Goal: Task Accomplishment & Management: Complete application form

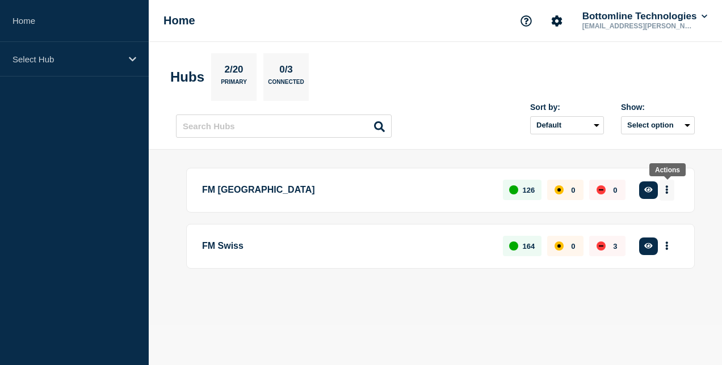
click at [665, 191] on button "More actions" at bounding box center [666, 190] width 15 height 21
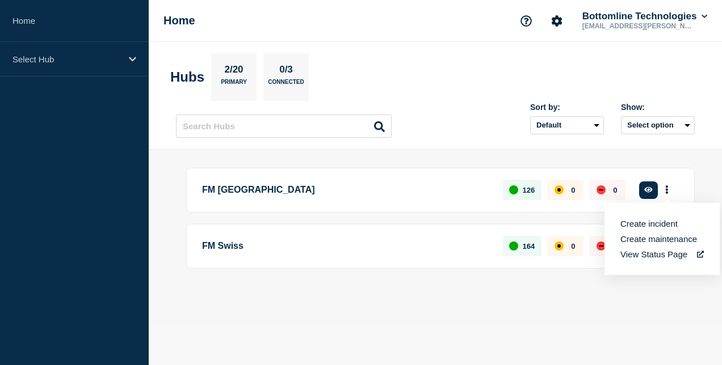
click at [645, 239] on button "Create maintenance" at bounding box center [658, 239] width 77 height 10
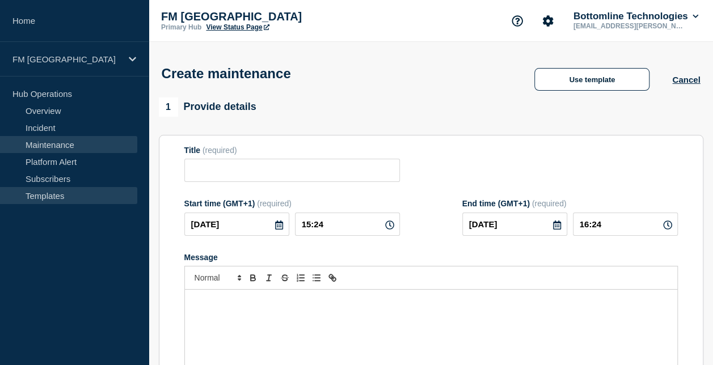
click at [54, 193] on link "Templates" at bounding box center [68, 195] width 137 height 17
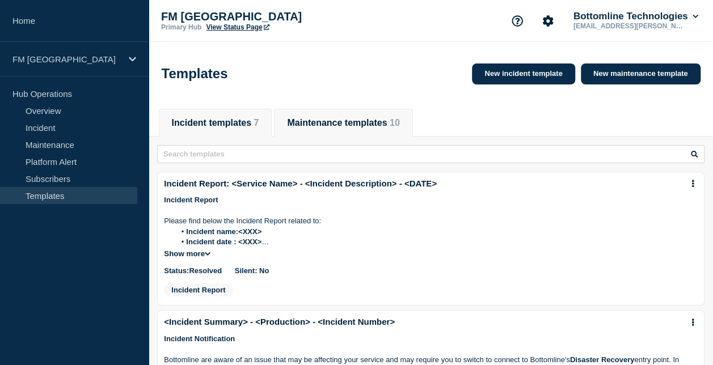
click at [320, 128] on button "Maintenance templates 10" at bounding box center [343, 123] width 112 height 10
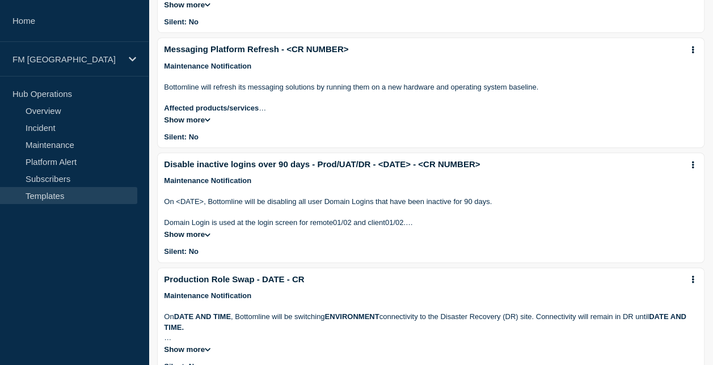
scroll to position [348, 0]
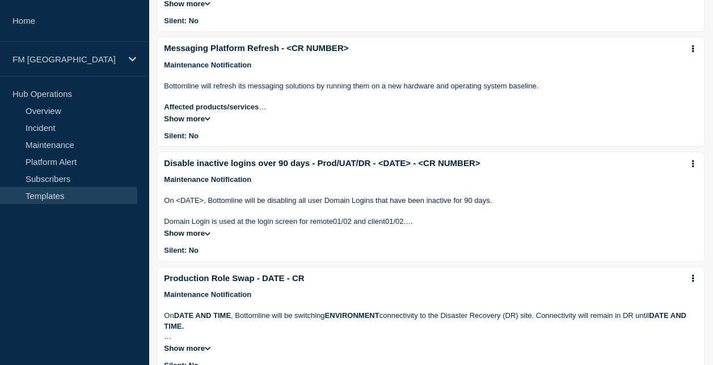
click at [693, 167] on icon at bounding box center [693, 163] width 2 height 7
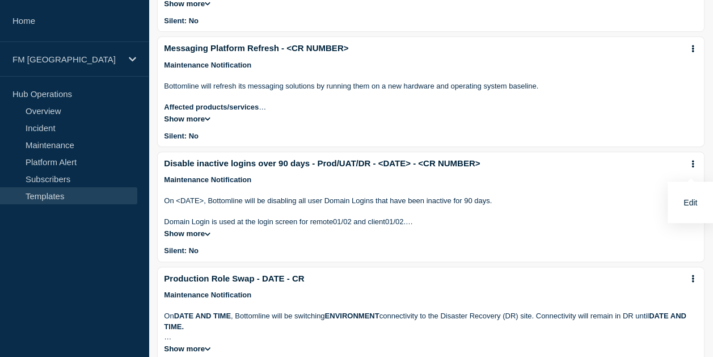
click at [694, 201] on link "Edit" at bounding box center [691, 202] width 14 height 9
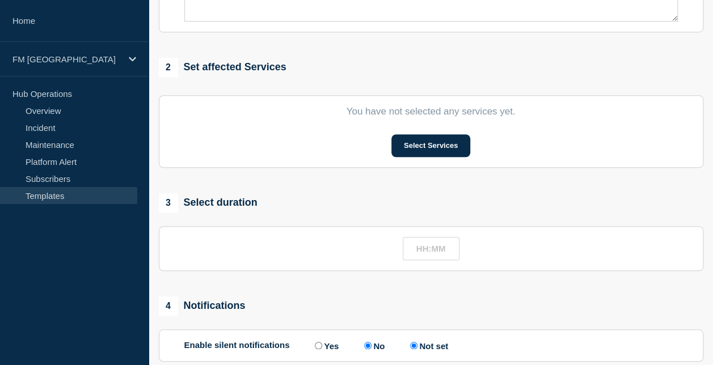
type input "Disable inactive logins over 90 days - Prod/UAT/DR - <DATE> - <CR NUMBER>"
radio input "true"
radio input "false"
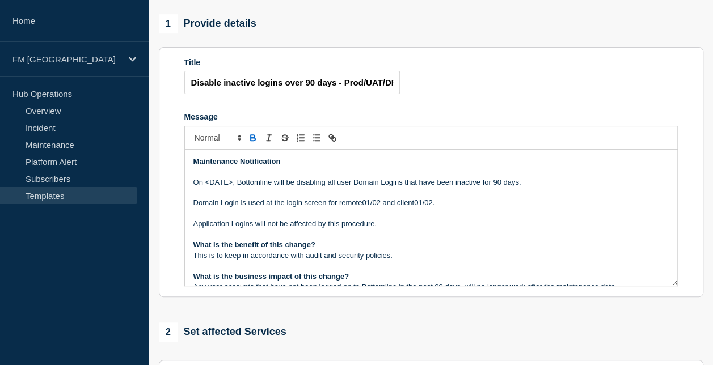
scroll to position [145, 0]
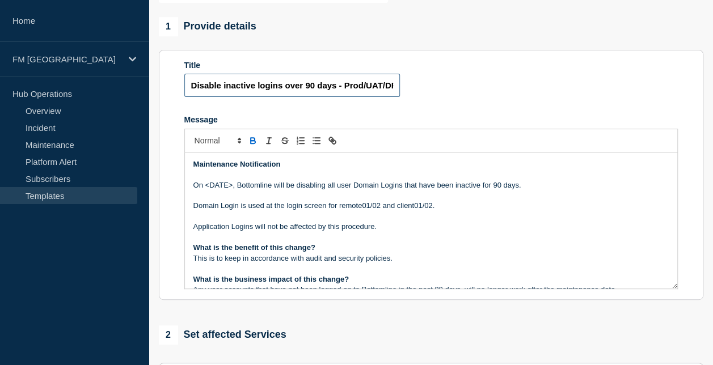
click at [337, 97] on input "Disable inactive logins over 90 days - Prod/UAT/DR - <DATE> - <CR NUMBER>" at bounding box center [292, 85] width 216 height 23
click at [315, 97] on input "Disable inactive logins over 90 days - Prod/UAT/DR - <DATE> - <CR NUMBER>" at bounding box center [292, 85] width 216 height 23
drag, startPoint x: 368, startPoint y: 112, endPoint x: 418, endPoint y: 116, distance: 50.1
click at [418, 116] on form "Title Disable inactive logins over 365 days - Prod/UAT/DR - <DATE> - <CR NUMBER…" at bounding box center [431, 175] width 494 height 229
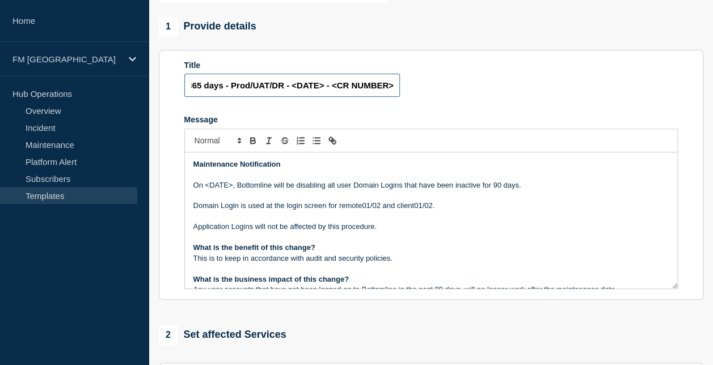
type input "Disable inactive logins over 365 days - Prod/UAT/DR - <DATE> - <CR NUMBER>"
click at [375, 124] on div "Message" at bounding box center [431, 119] width 494 height 9
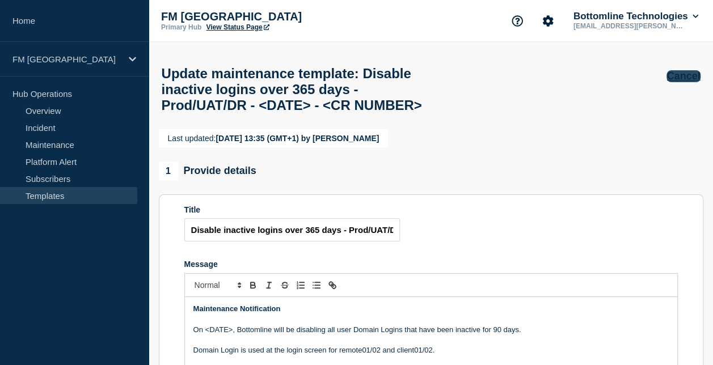
click at [684, 72] on button "Cancel" at bounding box center [683, 76] width 33 height 12
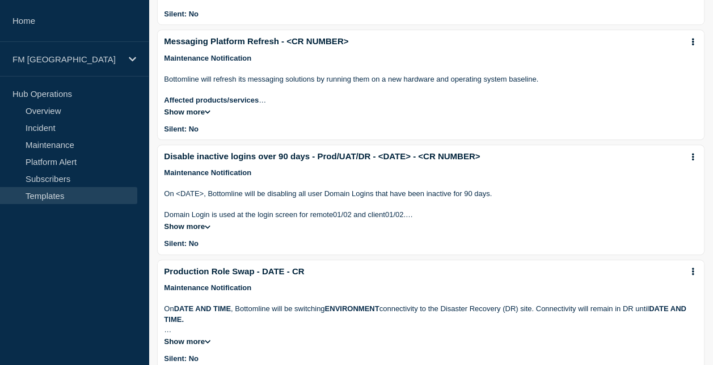
scroll to position [358, 0]
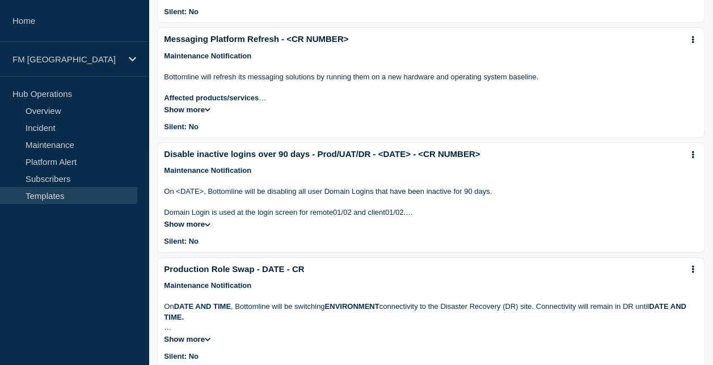
click at [268, 159] on link "Disable inactive logins over 90 days - Prod/UAT/DR - <DATE> - <CR NUMBER>" at bounding box center [322, 154] width 316 height 10
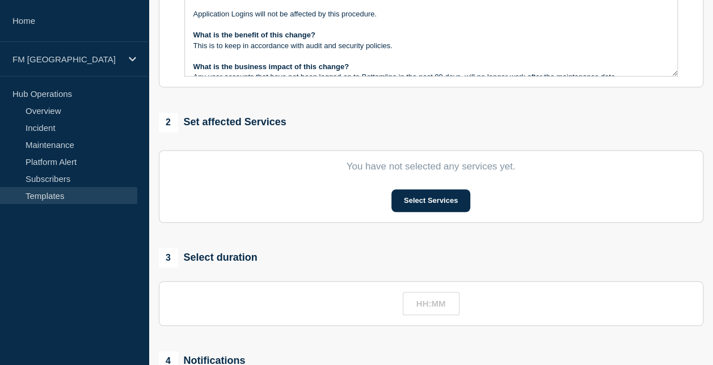
type input "Disable inactive logins over 90 days - Prod/UAT/DR - <DATE> - <CR NUMBER>"
radio input "true"
radio input "false"
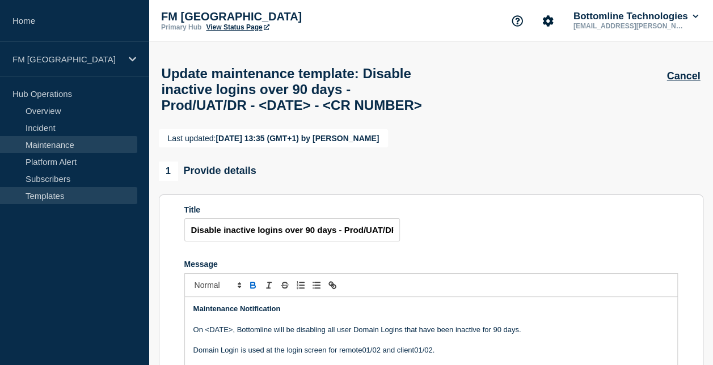
click at [68, 143] on link "Maintenance" at bounding box center [68, 144] width 137 height 17
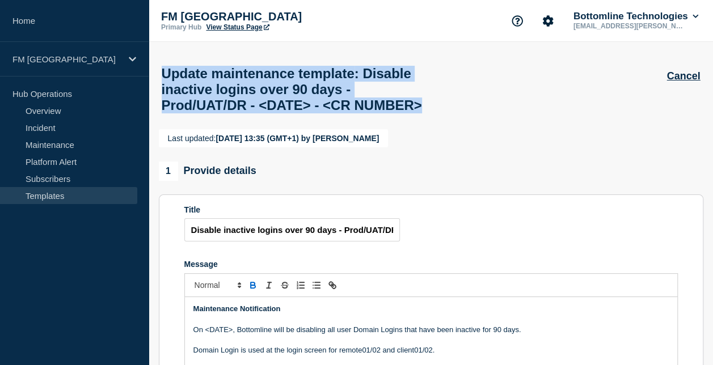
drag, startPoint x: 161, startPoint y: 77, endPoint x: 238, endPoint y: 128, distance: 92.6
click at [238, 114] on h1 "Update maintenance template : Disable inactive logins over 90 days - Prod/UAT/D…" at bounding box center [297, 90] width 270 height 48
copy h1 "Update maintenance template : Disable inactive logins over 90 days - Prod/UAT/D…"
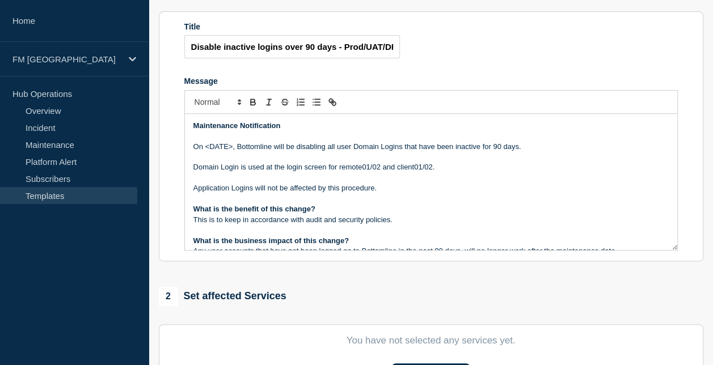
scroll to position [193, 0]
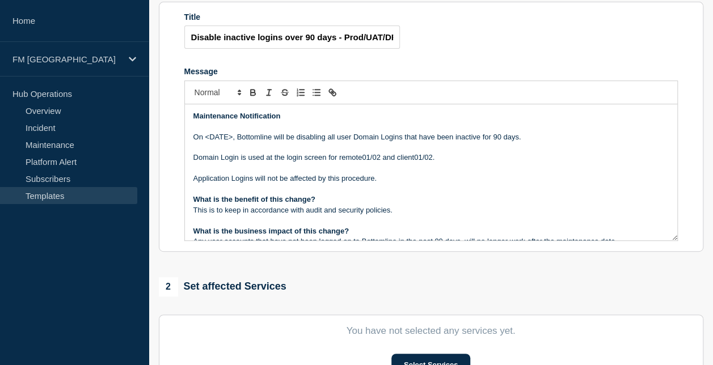
click at [215, 132] on p "Message" at bounding box center [432, 126] width 476 height 10
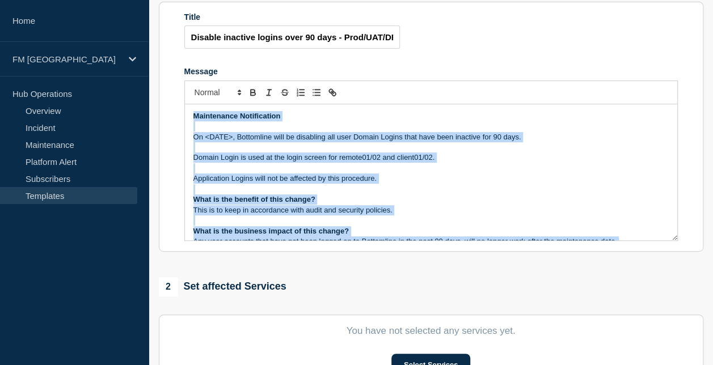
copy div "Maintenance Notification On <DATE>, Bottomline will be disabling all user Domai…"
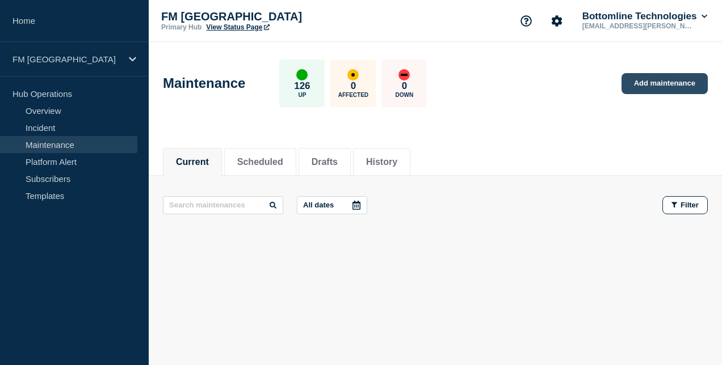
click at [647, 84] on link "Add maintenance" at bounding box center [664, 83] width 86 height 21
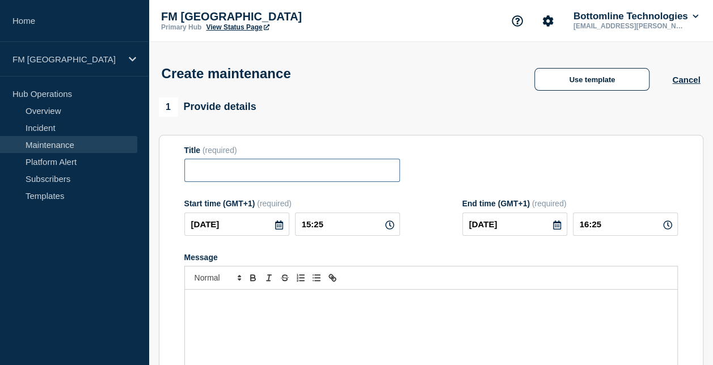
click at [215, 168] on input "Title" at bounding box center [292, 170] width 216 height 23
paste input "Update maintenance template: Disable inactive logins over 90 days - Prod/UAT/DR…"
click at [200, 173] on input "Update maintenance template: Disable inactive logins over 90 days - Prod/UAT/DR…" at bounding box center [292, 170] width 216 height 23
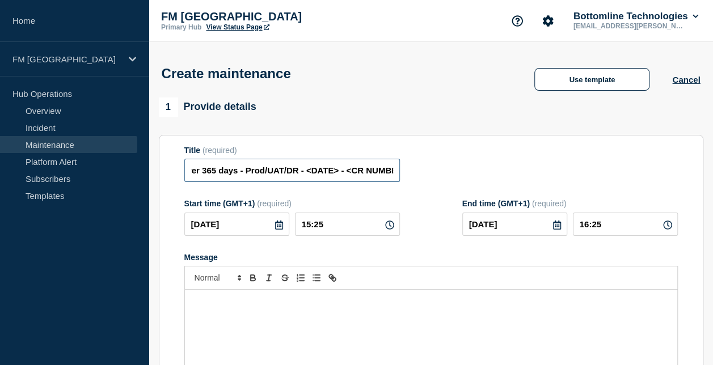
click at [284, 174] on input "Update maintenance template: Disable inactive logins over 365 days - Prod/UAT/D…" at bounding box center [292, 170] width 216 height 23
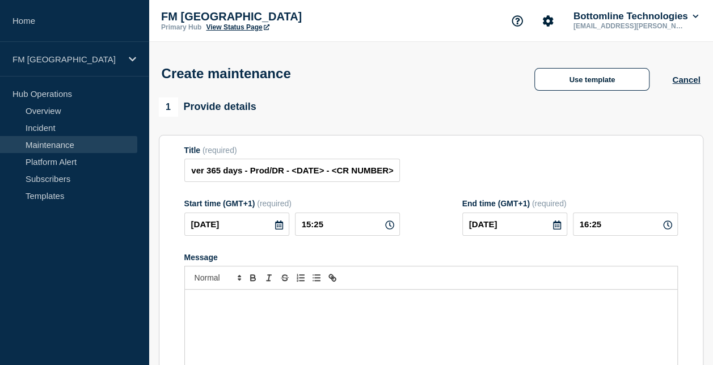
scroll to position [0, 0]
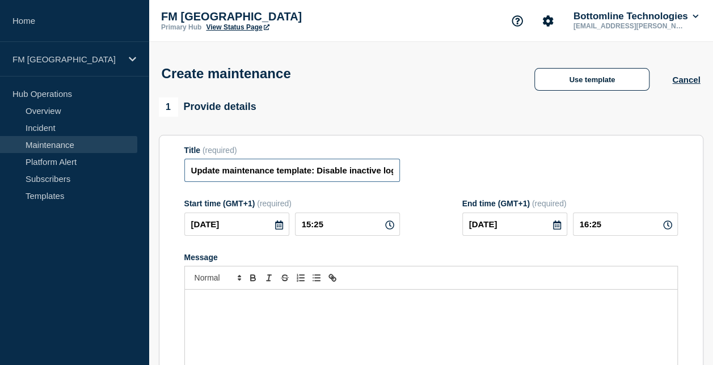
click at [352, 173] on input "Update maintenance template: Disable inactive logins over 365 days - Prod/DR - …" at bounding box center [292, 170] width 216 height 23
drag, startPoint x: 360, startPoint y: 174, endPoint x: 329, endPoint y: 174, distance: 31.2
click at [329, 174] on input "Update maintenance template: Disable inactive logins over 365 days - Prod/DR - …" at bounding box center [292, 170] width 216 height 23
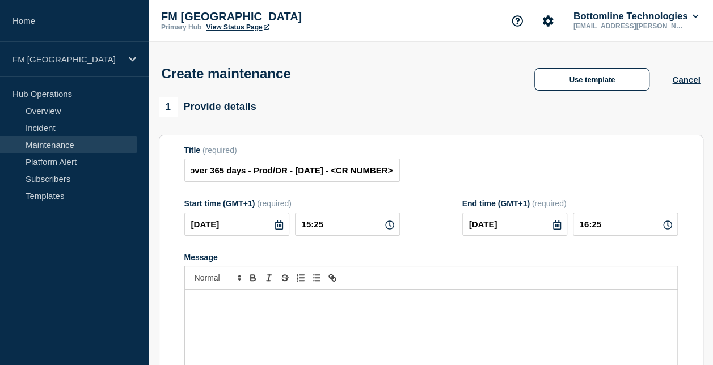
scroll to position [0, 0]
click at [433, 169] on div "Title (required) Update maintenance template: Disable inactive logins over 365 …" at bounding box center [431, 164] width 494 height 37
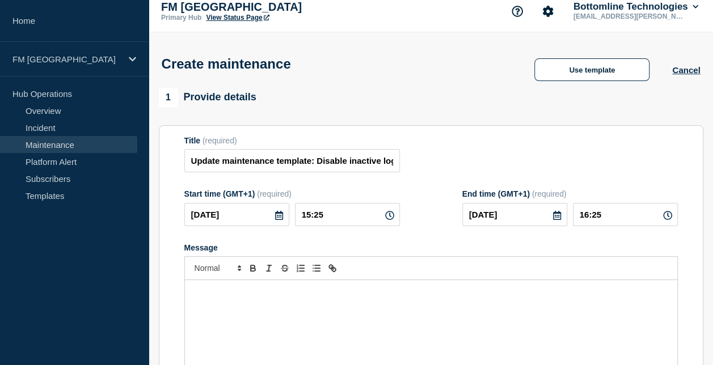
scroll to position [11, 0]
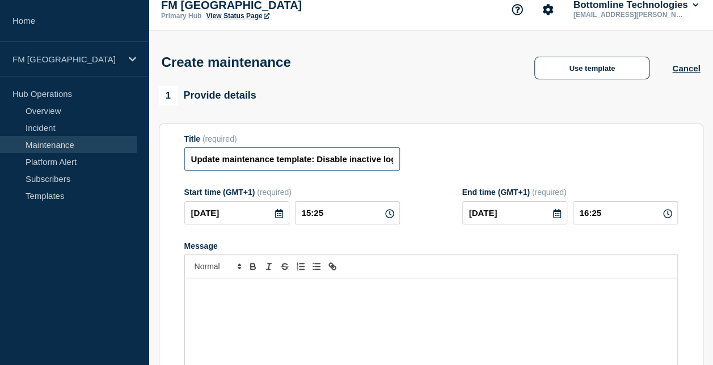
drag, startPoint x: 316, startPoint y: 161, endPoint x: 182, endPoint y: 159, distance: 134.5
click at [182, 159] on section "Title (required) Update maintenance template: Disable inactive logins over 365 …" at bounding box center [431, 286] width 545 height 325
type input "Disable inactive logins over 365 days - Prod/DR - 17th Oct 2025 - <CR NUMBER>"
click at [448, 170] on div "Title (required) Disable inactive logins over 365 days - Prod/DR - 17th Oct 202…" at bounding box center [431, 153] width 494 height 37
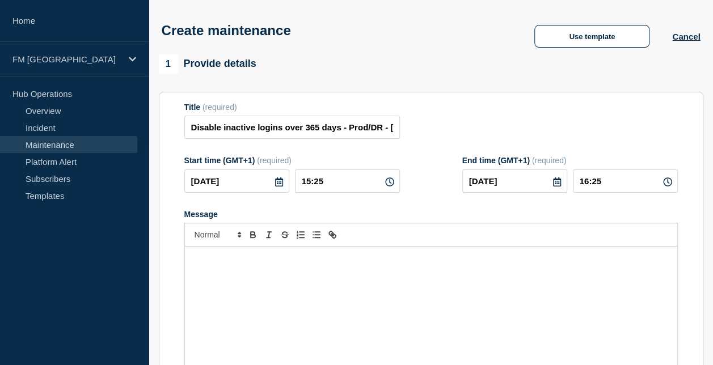
scroll to position [44, 0]
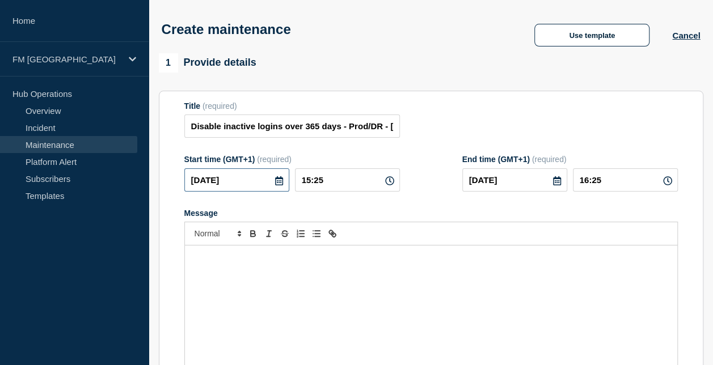
click at [272, 182] on input "[DATE]" at bounding box center [236, 180] width 105 height 23
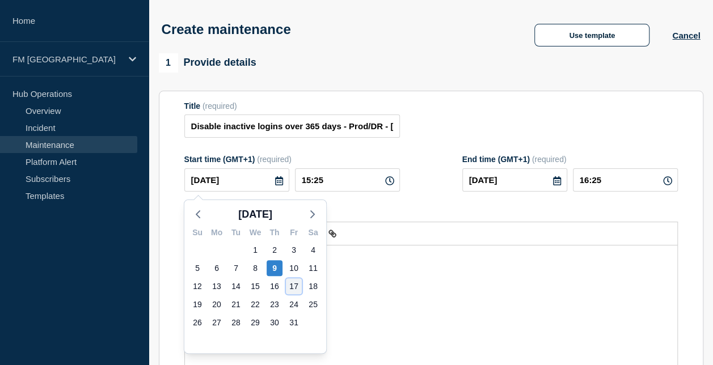
click at [289, 288] on div "17" at bounding box center [294, 287] width 16 height 16
type input "2025-10-17"
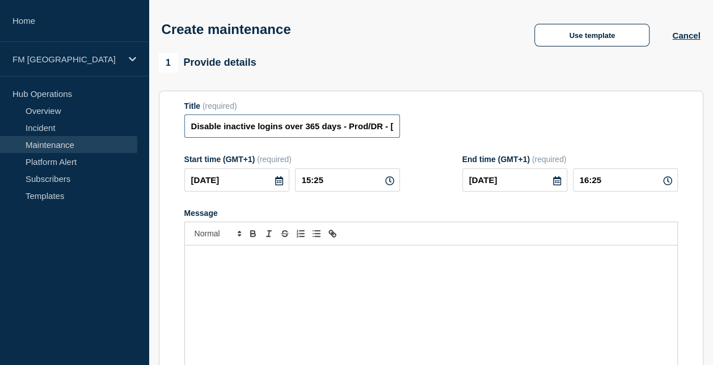
drag, startPoint x: 220, startPoint y: 128, endPoint x: 185, endPoint y: 125, distance: 34.7
click at [185, 125] on input "Disable inactive logins over 365 days - Prod/DR - 17th Oct 2025 - <CR NUMBER>" at bounding box center [292, 126] width 216 height 23
click at [270, 131] on input "Deletion of inactive logins over 365 days - Prod/DR - 17th Oct 2025 - <CR NUMBE…" at bounding box center [292, 126] width 216 height 23
type input "Deletion of inactive user logins over 365 days - Prod/DR - 17th Oct 2025 - <CR …"
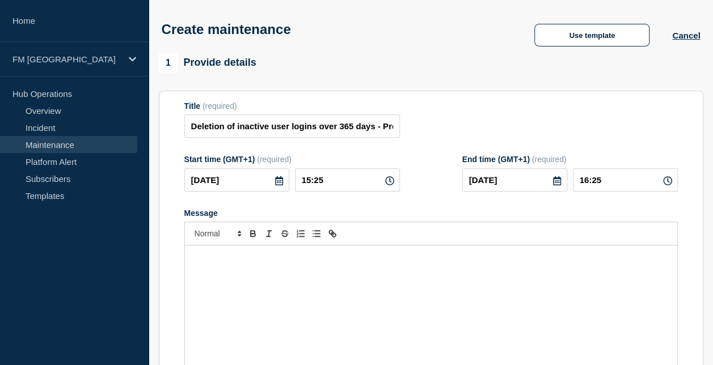
click at [438, 132] on div "Title (required) Deletion of inactive user logins over 365 days - Prod/DR - 17t…" at bounding box center [431, 120] width 494 height 37
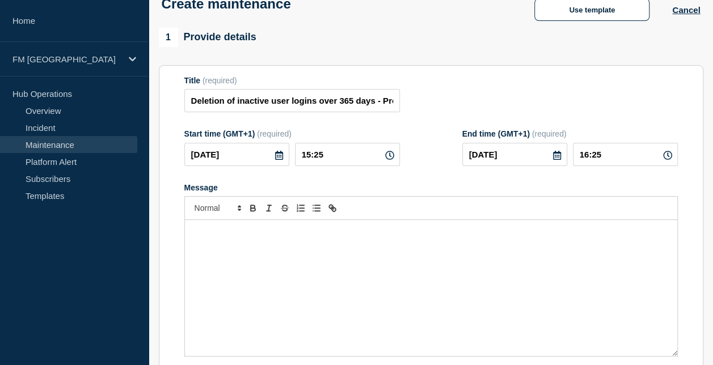
scroll to position [70, 0]
click at [388, 158] on icon at bounding box center [389, 154] width 9 height 9
click at [327, 160] on input "15:25" at bounding box center [347, 153] width 105 height 23
drag, startPoint x: 326, startPoint y: 156, endPoint x: 299, endPoint y: 150, distance: 27.3
click at [299, 150] on input "15:25" at bounding box center [347, 153] width 105 height 23
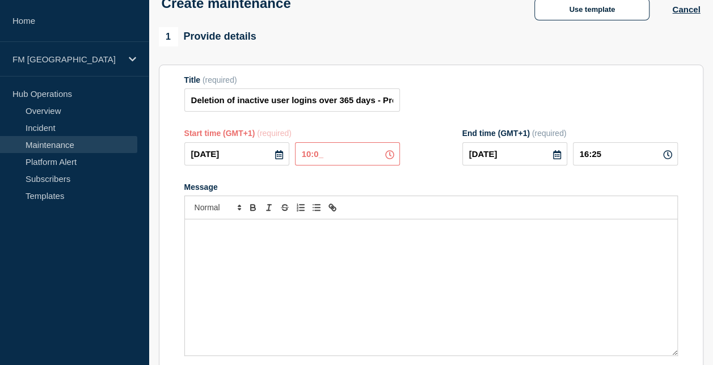
type input "10:00"
type input "11:00"
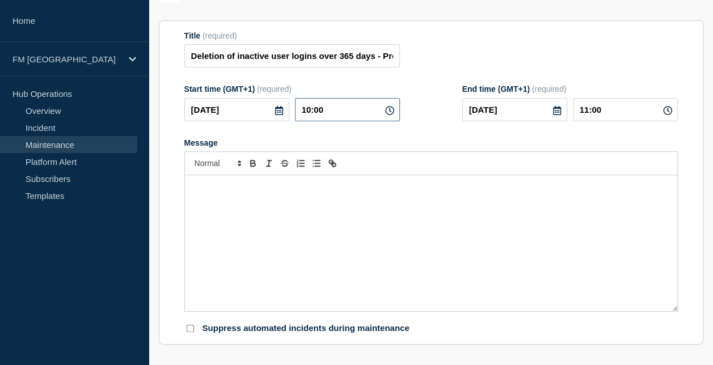
scroll to position [114, 0]
click at [430, 138] on form "Title (required) Deletion of inactive user logins over 365 days - Prod/DR - 17t…" at bounding box center [431, 184] width 494 height 304
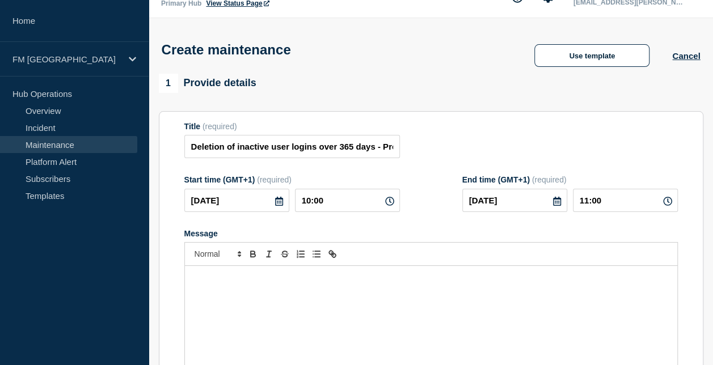
scroll to position [23, 0]
click at [217, 278] on p "Message" at bounding box center [432, 279] width 476 height 10
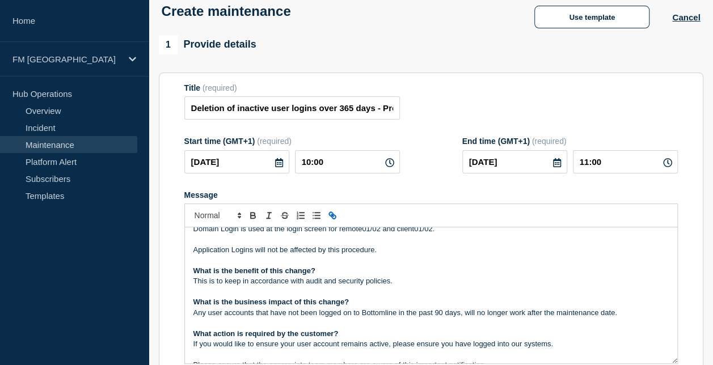
scroll to position [0, 0]
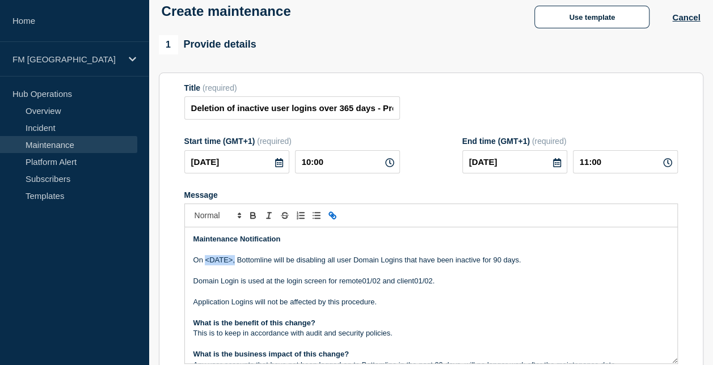
drag, startPoint x: 233, startPoint y: 260, endPoint x: 205, endPoint y: 260, distance: 28.4
click at [205, 260] on p "On <DATE>, Bottomline will be disabling all user Domain Logins that have been i…" at bounding box center [432, 260] width 476 height 10
drag, startPoint x: 343, startPoint y: 263, endPoint x: 315, endPoint y: 263, distance: 27.8
click at [315, 263] on p "On 17th Oct 2025, Bottomline will be disabling all user Domain Logins that have…" at bounding box center [432, 260] width 476 height 10
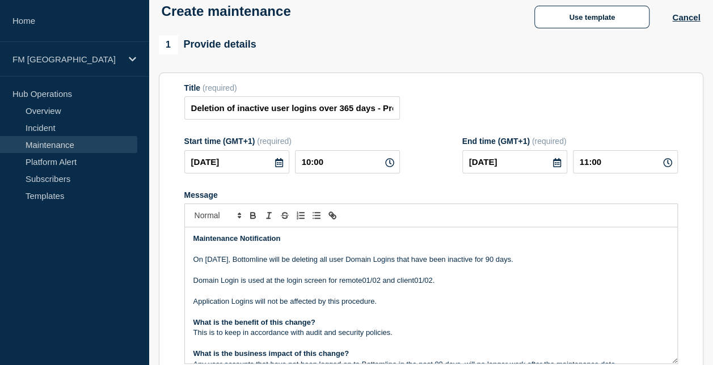
click at [384, 262] on p "On 17th Oct 2025, Bottomline will be deleting all user Domain Logins that have …" at bounding box center [432, 260] width 476 height 10
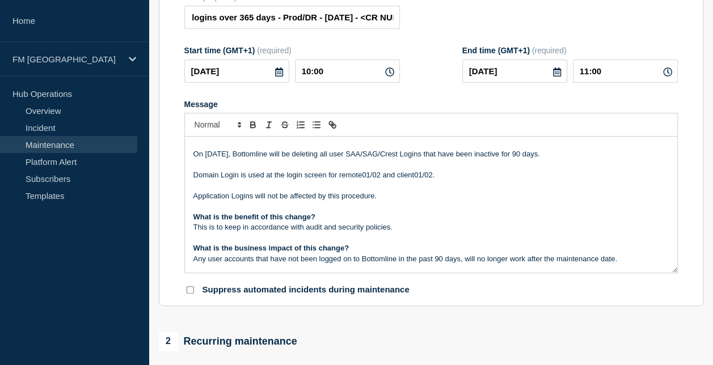
scroll to position [0, 112]
click at [304, 20] on input "Deletion of inactive user logins over 365 days - Prod/DR - 17th Oct 2025 - <CR …" at bounding box center [292, 17] width 216 height 23
click at [543, 158] on p "On 17th Oct 2025, Bottomline will be deleting all user SAA/SAG/Crest Logins tha…" at bounding box center [432, 154] width 476 height 10
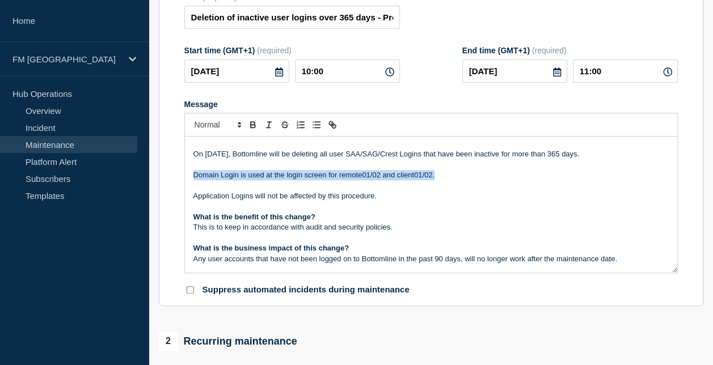
drag, startPoint x: 440, startPoint y: 177, endPoint x: 188, endPoint y: 178, distance: 252.0
click at [188, 178] on div "Maintenance Notification On 17th Oct 2025, Bottomline will be deleting all user…" at bounding box center [431, 205] width 493 height 136
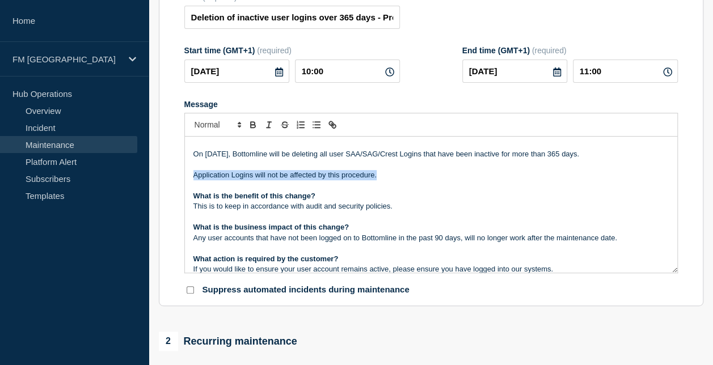
drag, startPoint x: 380, startPoint y: 180, endPoint x: 183, endPoint y: 177, distance: 197.5
click at [183, 177] on section "Title (required) Deletion of inactive user logins over 365 days - Prod/DR - 17t…" at bounding box center [431, 144] width 545 height 325
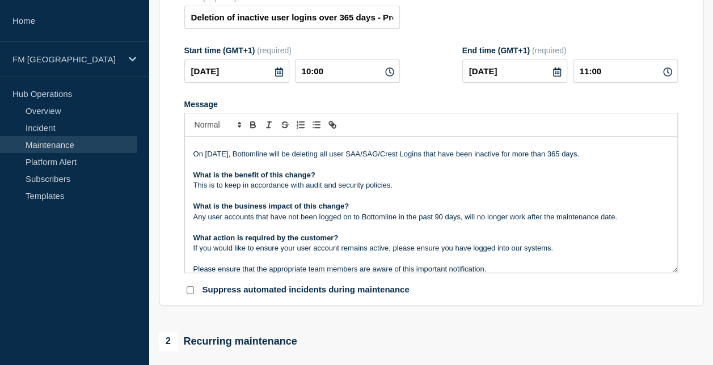
click at [441, 218] on p "Any user accounts that have not been logged on to Bottomline in the past 90 day…" at bounding box center [432, 217] width 476 height 10
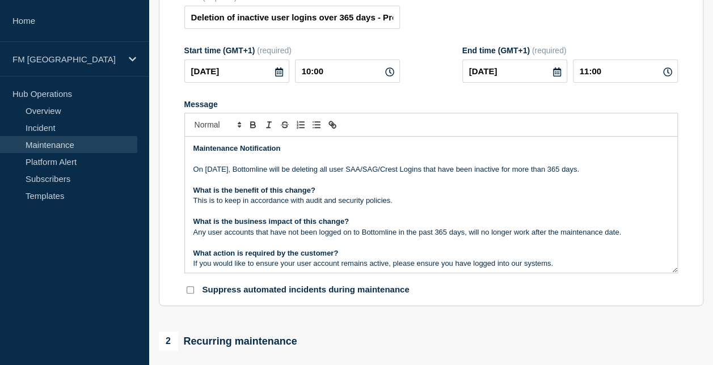
click at [522, 171] on p "On 17th Oct 2025, Bottomline will be deleting all user SAA/SAG/Crest Logins tha…" at bounding box center [432, 170] width 476 height 10
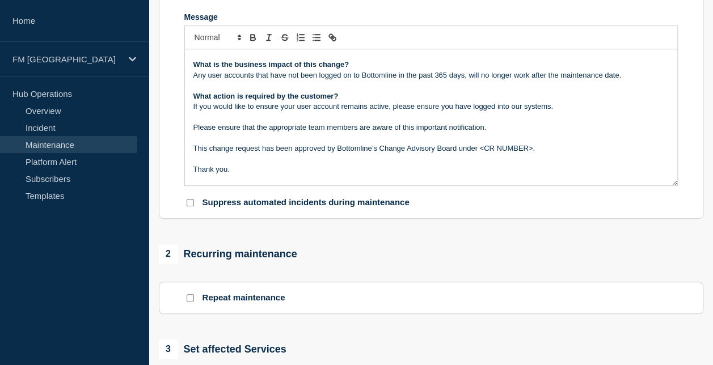
scroll to position [68, 0]
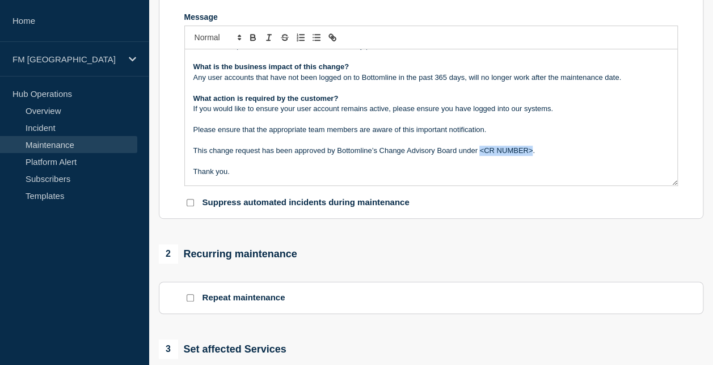
drag, startPoint x: 533, startPoint y: 153, endPoint x: 481, endPoint y: 148, distance: 52.5
click at [481, 148] on p "This change request has been approved by Bottomline’s Change Advisory Board und…" at bounding box center [432, 151] width 476 height 10
drag, startPoint x: 591, startPoint y: 152, endPoint x: 479, endPoint y: 150, distance: 112.4
click at [479, 150] on p "This change request has been approved by Bottomline’s Change Advisory Board und…" at bounding box center [432, 151] width 476 height 10
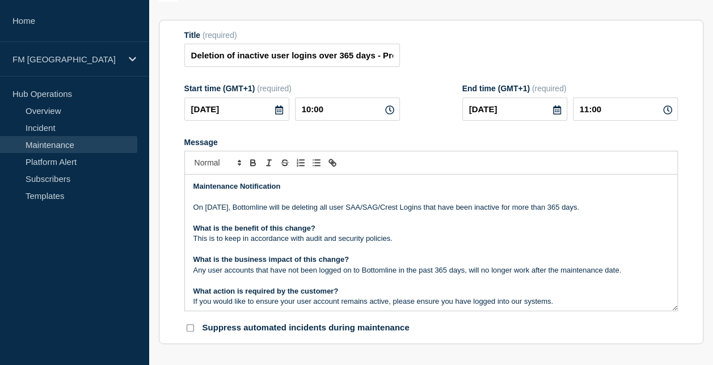
scroll to position [115, 0]
click at [374, 65] on input "Deletion of inactive user logins over 365 days - Prod/DR - 17th Oct 2025 - <CR …" at bounding box center [292, 55] width 216 height 23
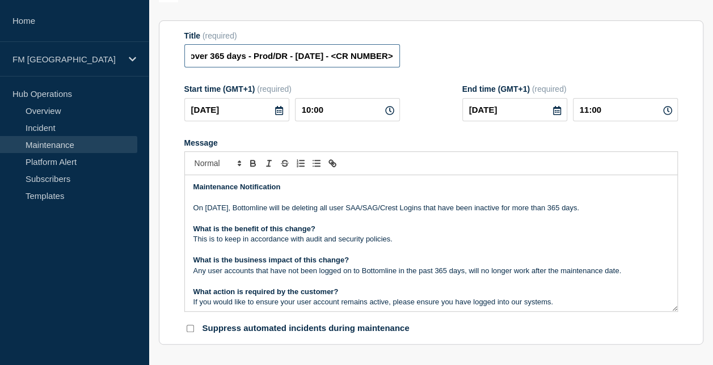
drag, startPoint x: 331, startPoint y: 58, endPoint x: 396, endPoint y: 55, distance: 64.8
click at [396, 55] on input "Deletion of inactive user logins over 365 days - Prod/DR - 17th Oct 2025 - <CR …" at bounding box center [292, 55] width 216 height 23
paste input "https://jira.bottomline.tech/browse/WT-60343"
drag, startPoint x: 354, startPoint y: 57, endPoint x: 211, endPoint y: 54, distance: 143.6
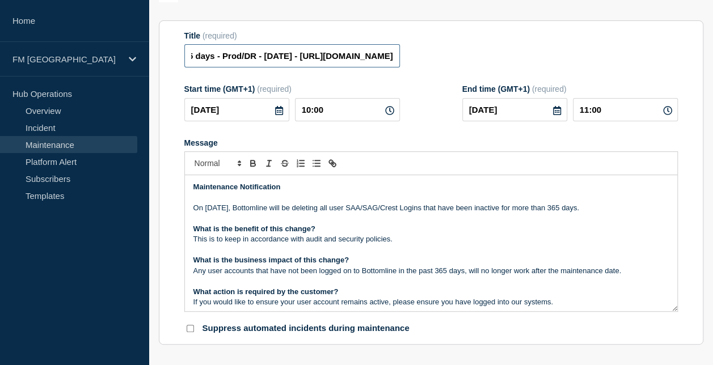
click at [211, 54] on input "Deletion of inactive user logins over 365 days - Prod/DR - 17th Oct 2025 - http…" at bounding box center [292, 55] width 216 height 23
type input "Deletion of inactive user logins over 365 days - Prod/DR - 17th Oct 2025 - WT-6…"
click at [426, 54] on div "Title (required) Deletion of inactive user logins over 365 days - Prod/DR - 17t…" at bounding box center [431, 49] width 494 height 37
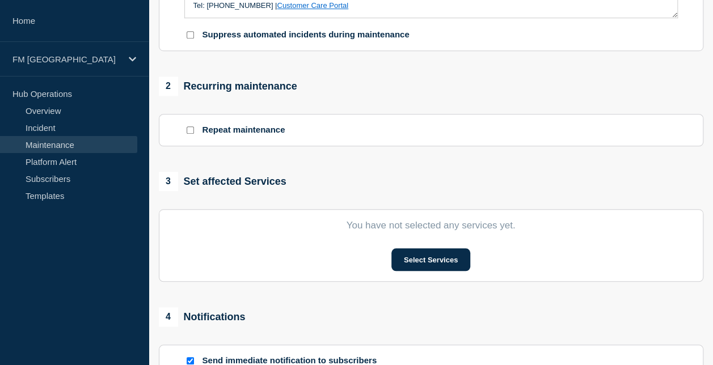
scroll to position [448, 0]
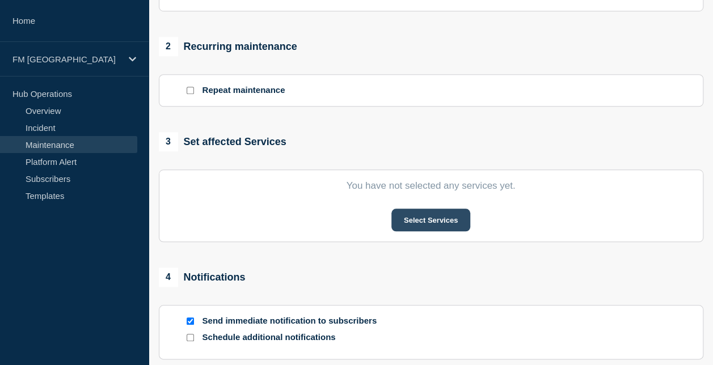
click at [418, 220] on button "Select Services" at bounding box center [431, 220] width 79 height 23
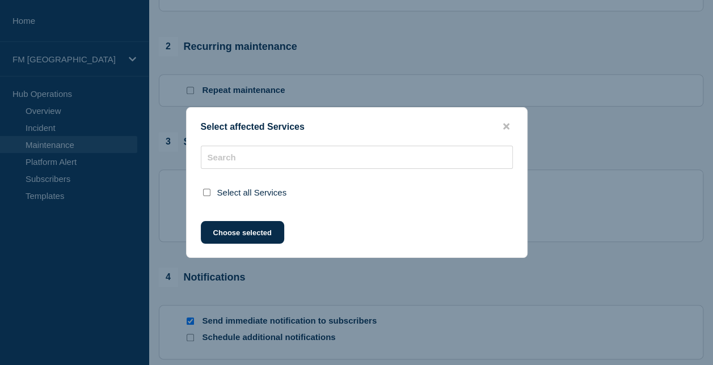
scroll to position [0, 0]
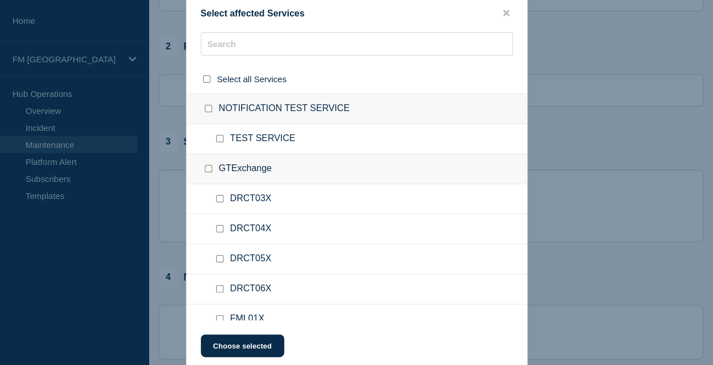
click at [288, 161] on div "GTExchange" at bounding box center [357, 169] width 341 height 30
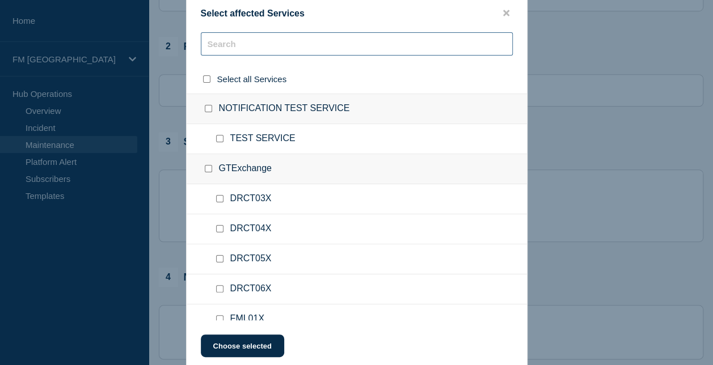
click at [264, 45] on input "text" at bounding box center [357, 43] width 312 height 23
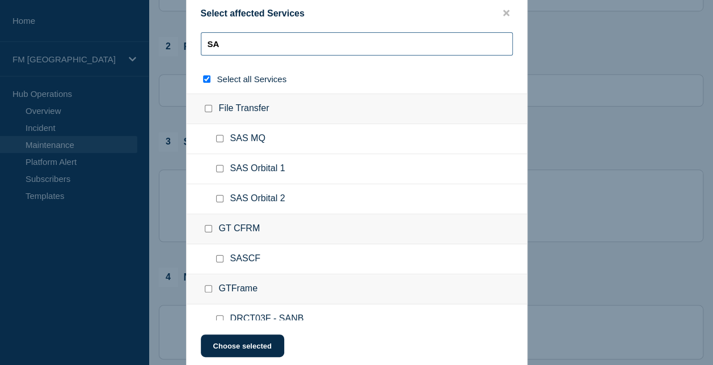
type input "SAA"
checkbox input "true"
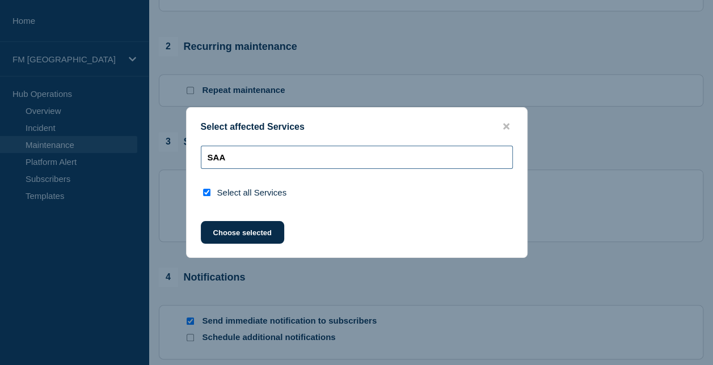
type input "SA"
checkbox input "false"
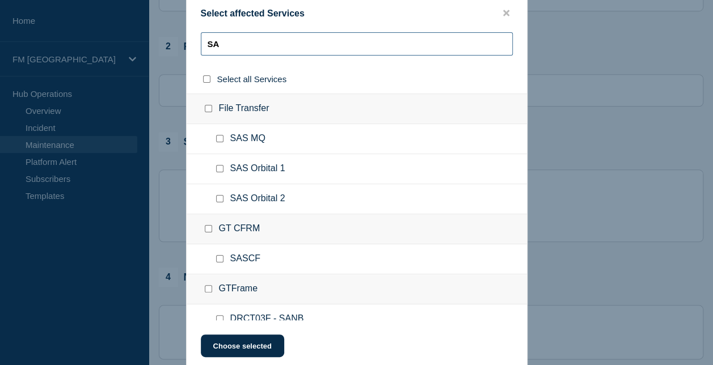
type input "S"
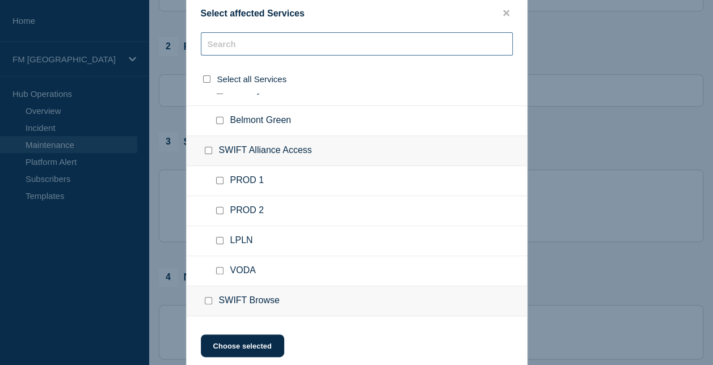
scroll to position [3206, 0]
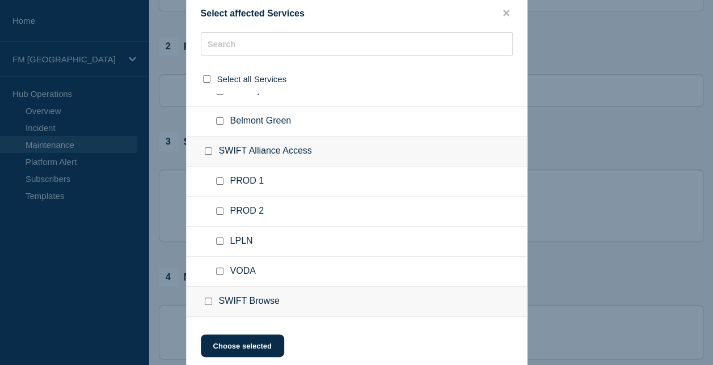
click at [205, 148] on input "SWIFT Alliance Access checkbox" at bounding box center [208, 151] width 7 height 7
checkbox input "true"
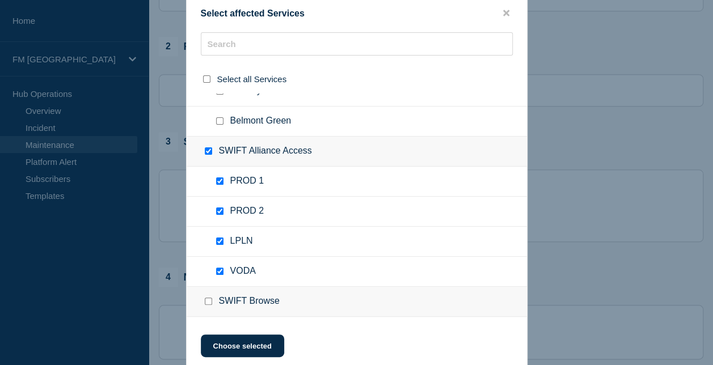
checkbox input "true"
click at [216, 238] on input "LPLN checkbox" at bounding box center [219, 241] width 7 height 7
checkbox input "false"
click at [220, 268] on input "VODA checkbox" at bounding box center [219, 271] width 7 height 7
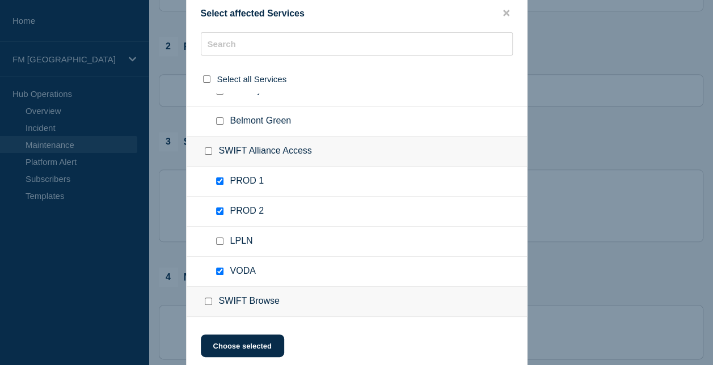
checkbox input "false"
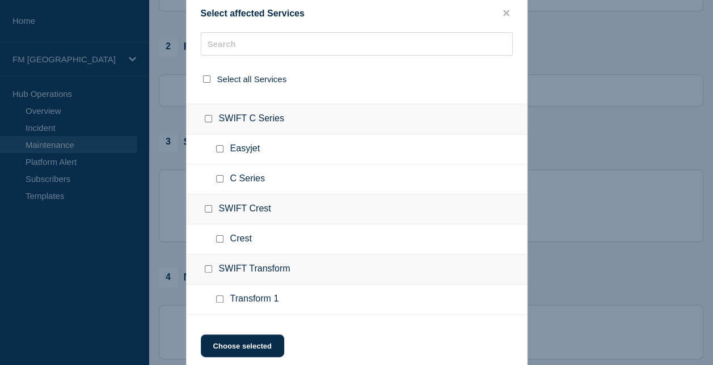
scroll to position [3630, 0]
click at [221, 235] on input "Crest checkbox" at bounding box center [219, 238] width 7 height 7
checkbox input "true"
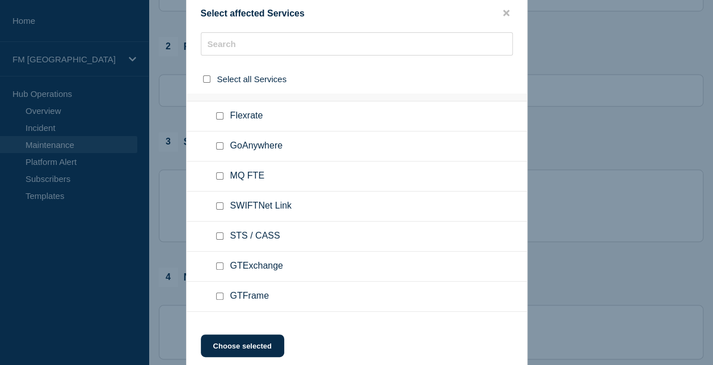
scroll to position [4112, 0]
click at [224, 351] on button "Choose selected" at bounding box center [242, 346] width 83 height 23
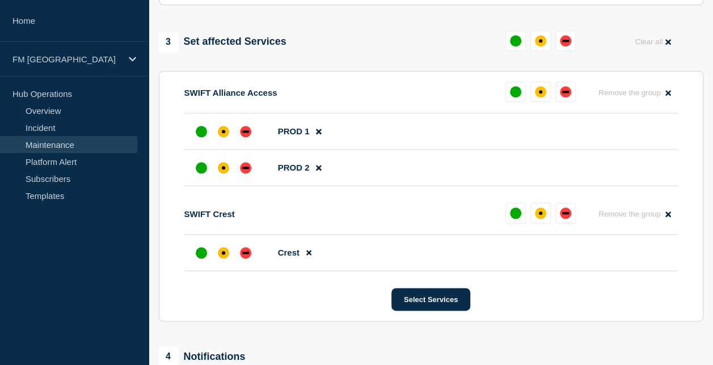
scroll to position [550, 0]
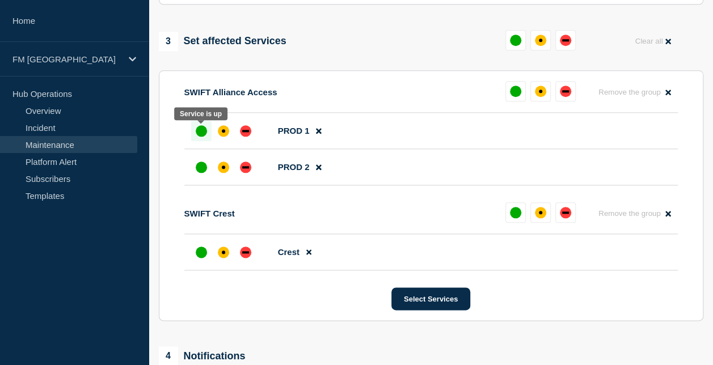
click at [203, 131] on div "up" at bounding box center [201, 130] width 11 height 11
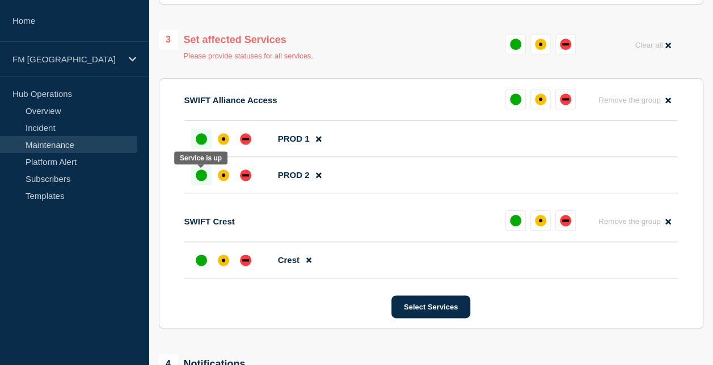
click at [199, 175] on div "up" at bounding box center [201, 175] width 11 height 11
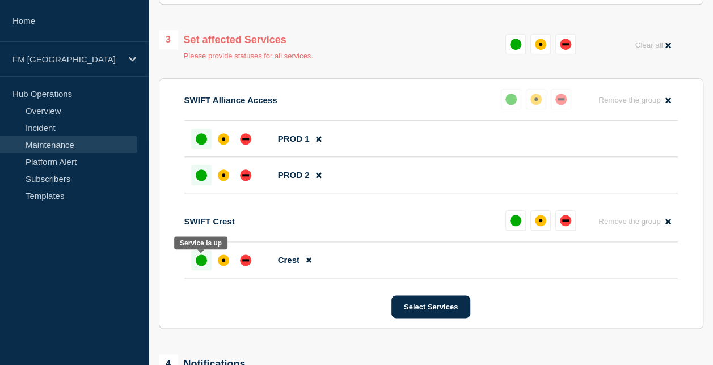
click at [199, 261] on div "up" at bounding box center [201, 260] width 11 height 11
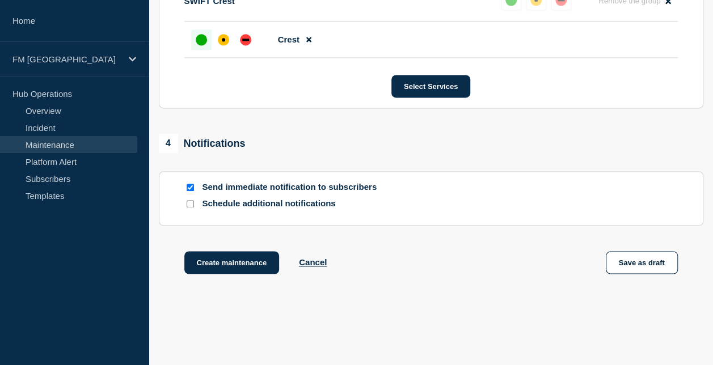
scroll to position [768, 0]
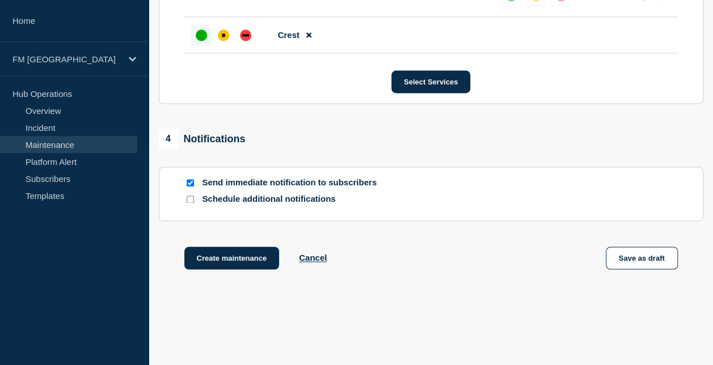
click at [192, 202] on input "Schedule additional notifications" at bounding box center [190, 199] width 7 height 7
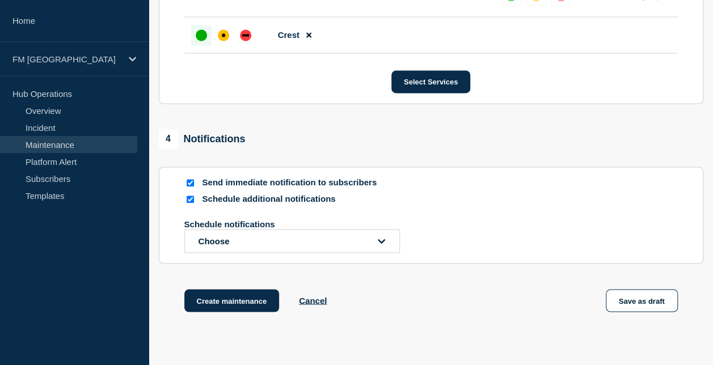
click at [191, 207] on div "Schedule additional notifications Schedule notifications Choose" at bounding box center [431, 223] width 494 height 59
click at [190, 203] on input "Schedule additional notifications" at bounding box center [190, 199] width 7 height 7
checkbox input "false"
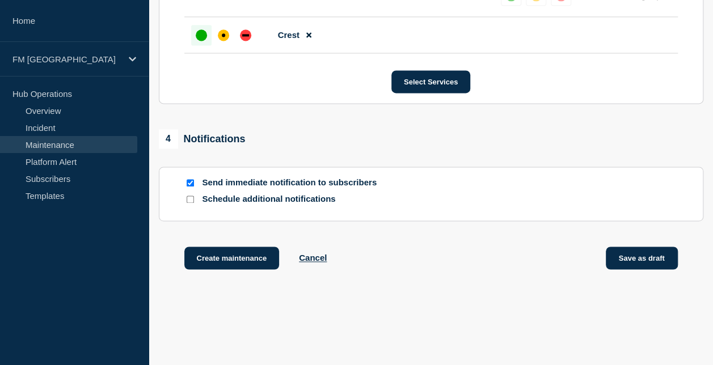
click at [652, 260] on button "Save as draft" at bounding box center [642, 258] width 72 height 23
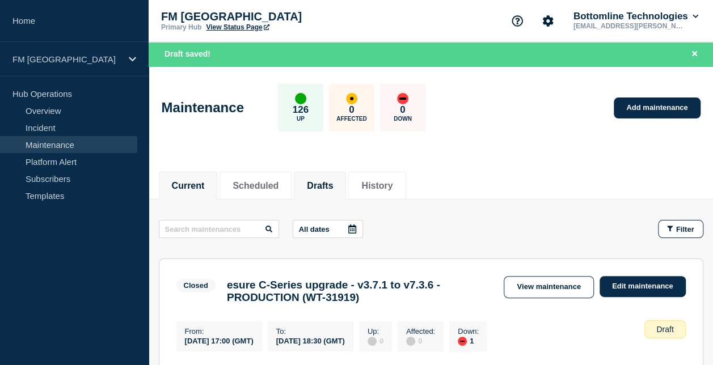
click at [197, 181] on button "Current" at bounding box center [188, 186] width 33 height 10
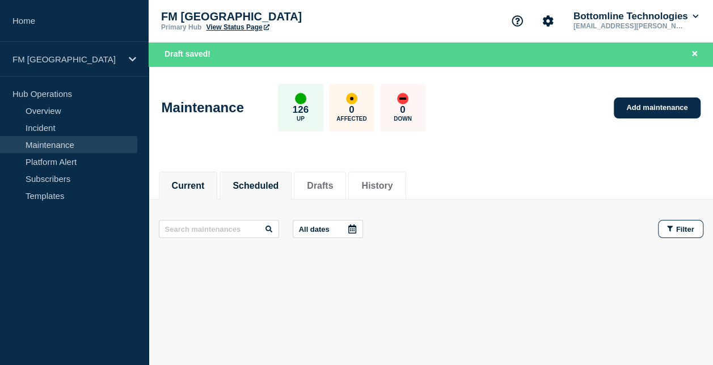
click at [257, 185] on button "Scheduled" at bounding box center [256, 186] width 46 height 10
